Goal: Transaction & Acquisition: Purchase product/service

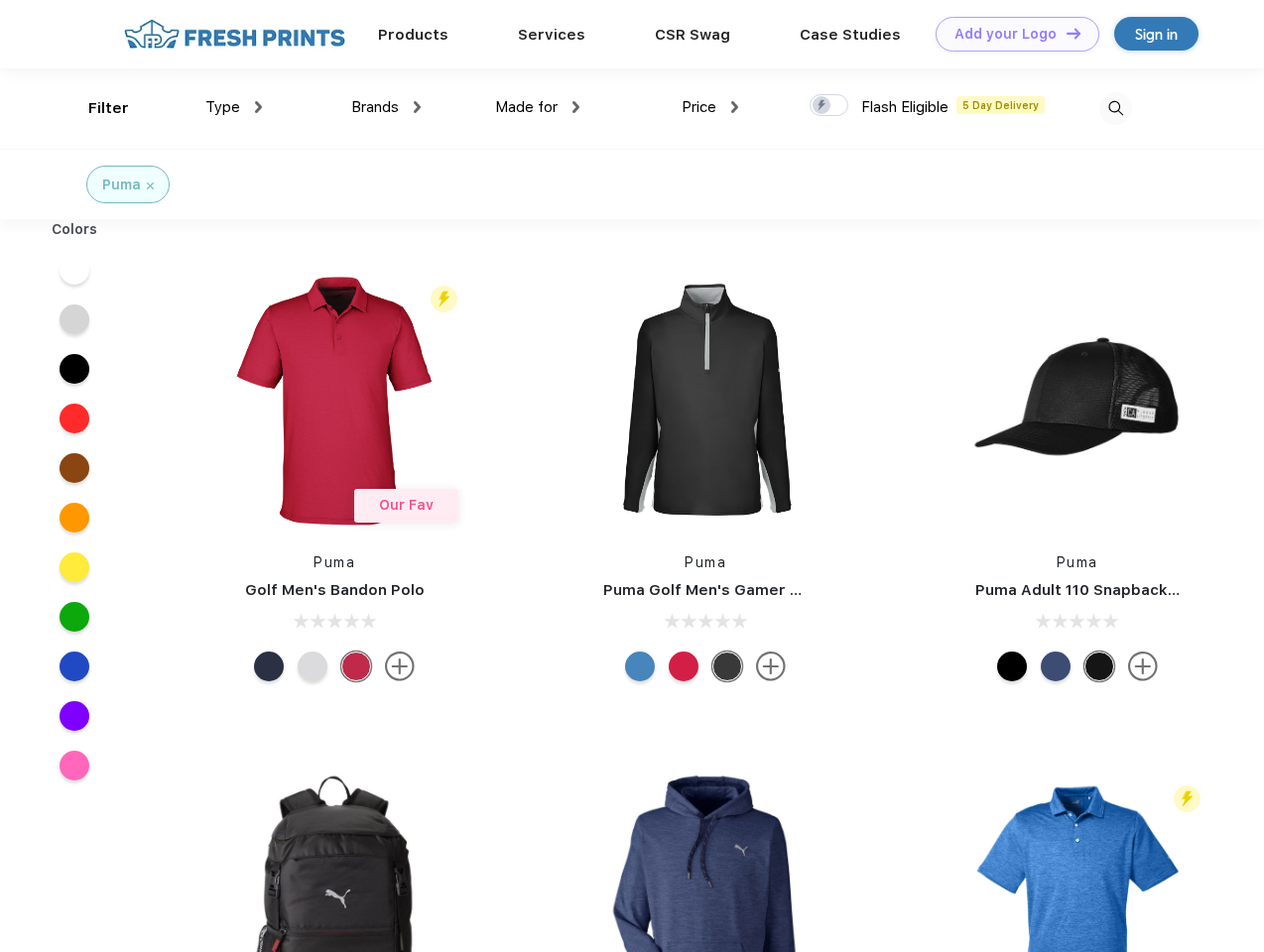
click at [1010, 34] on link "Add your Logo Design Tool" at bounding box center [1017, 34] width 164 height 35
click at [0, 0] on div "Design Tool" at bounding box center [0, 0] width 0 height 0
click at [1064, 33] on link "Add your Logo Design Tool" at bounding box center [1017, 34] width 164 height 35
click at [95, 108] on div "Filter" at bounding box center [108, 108] width 41 height 23
click at [234, 107] on span "Type" at bounding box center [222, 107] width 35 height 18
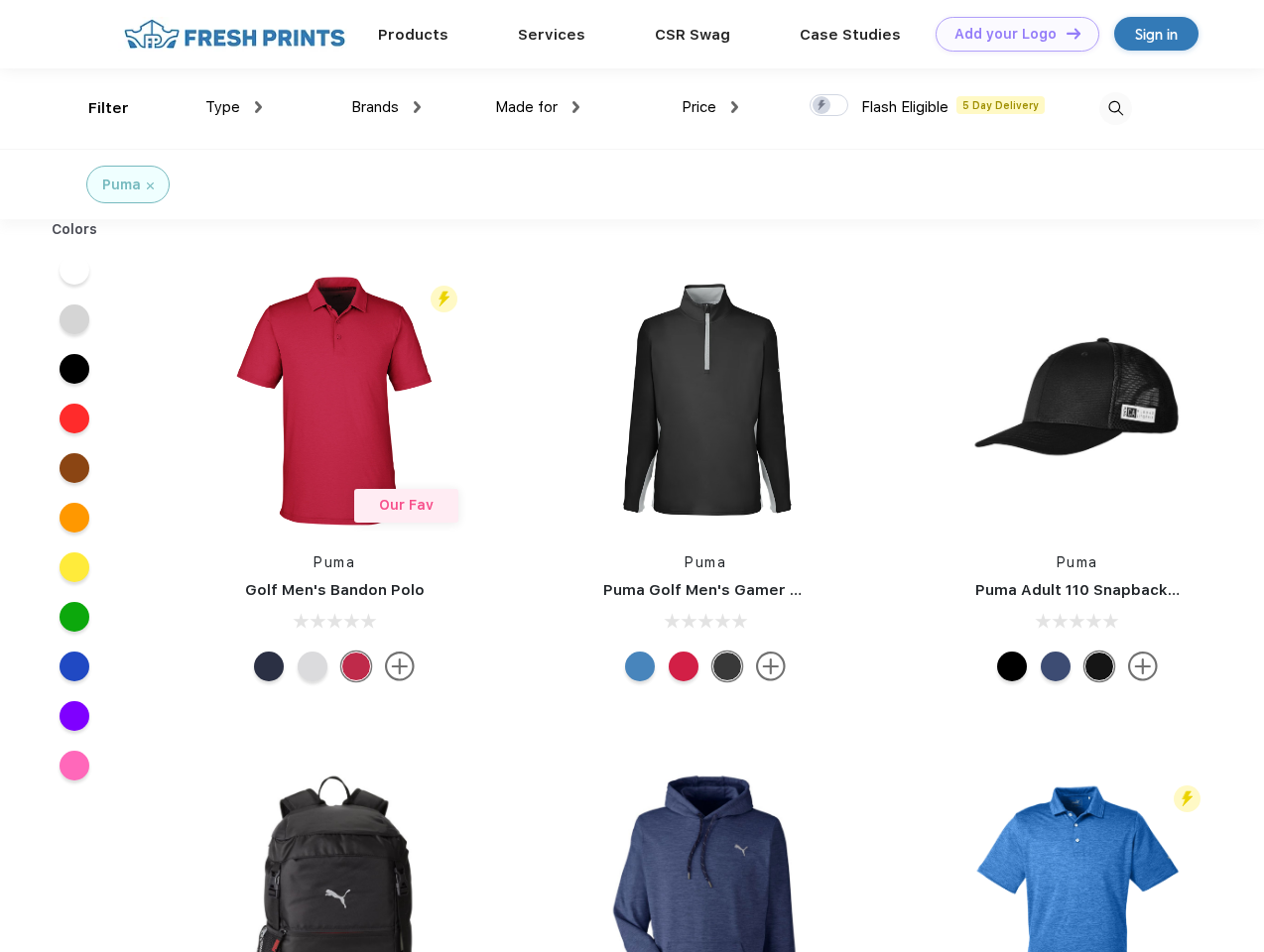
click at [386, 107] on span "Brands" at bounding box center [375, 107] width 48 height 18
click at [538, 107] on span "Made for" at bounding box center [526, 107] width 63 height 18
click at [710, 107] on span "Price" at bounding box center [698, 107] width 35 height 18
click at [829, 106] on div at bounding box center [828, 105] width 39 height 22
click at [822, 106] on input "checkbox" at bounding box center [815, 99] width 13 height 13
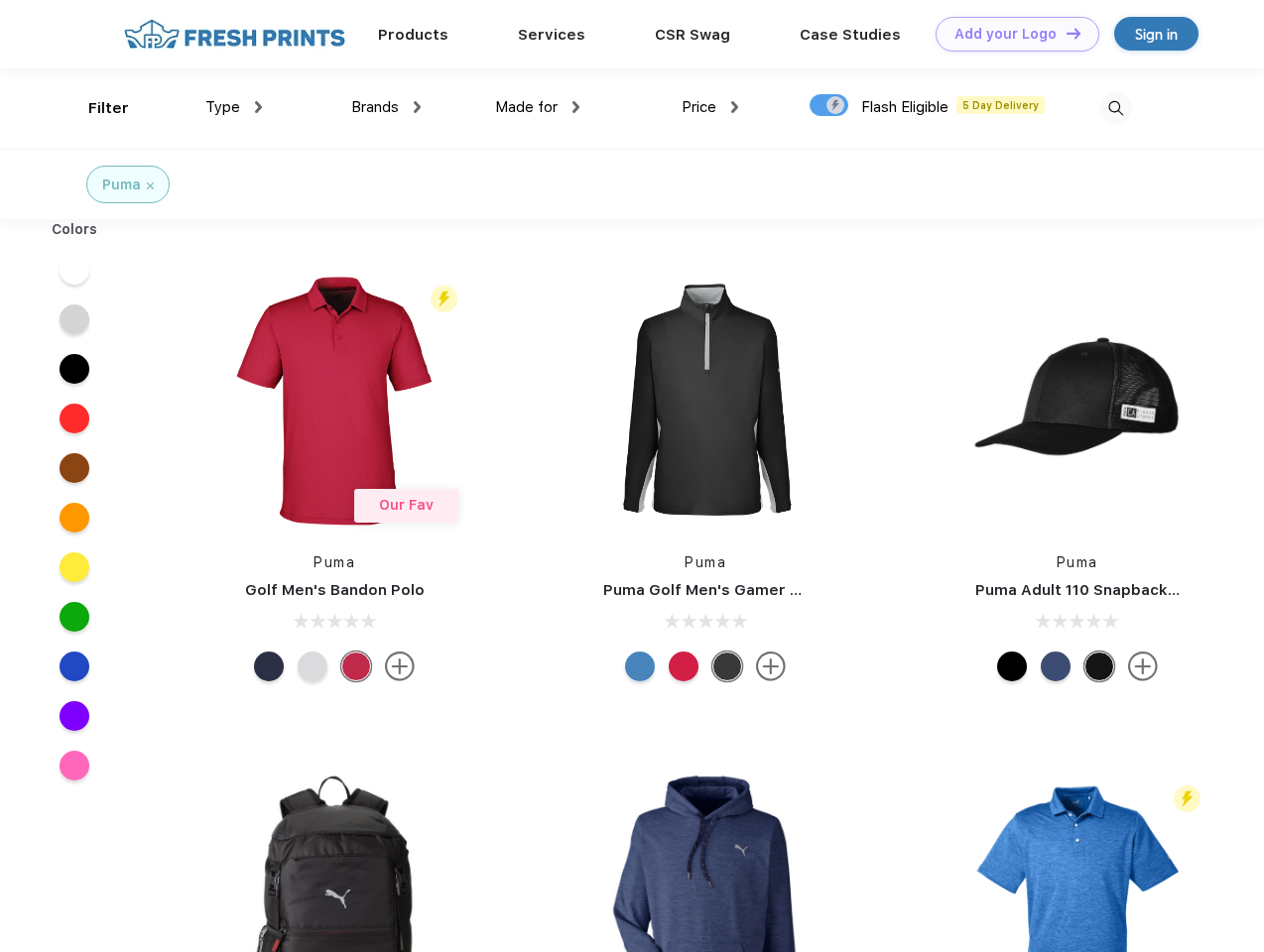
click at [1115, 108] on img at bounding box center [1115, 108] width 33 height 33
